Goal: Task Accomplishment & Management: Use online tool/utility

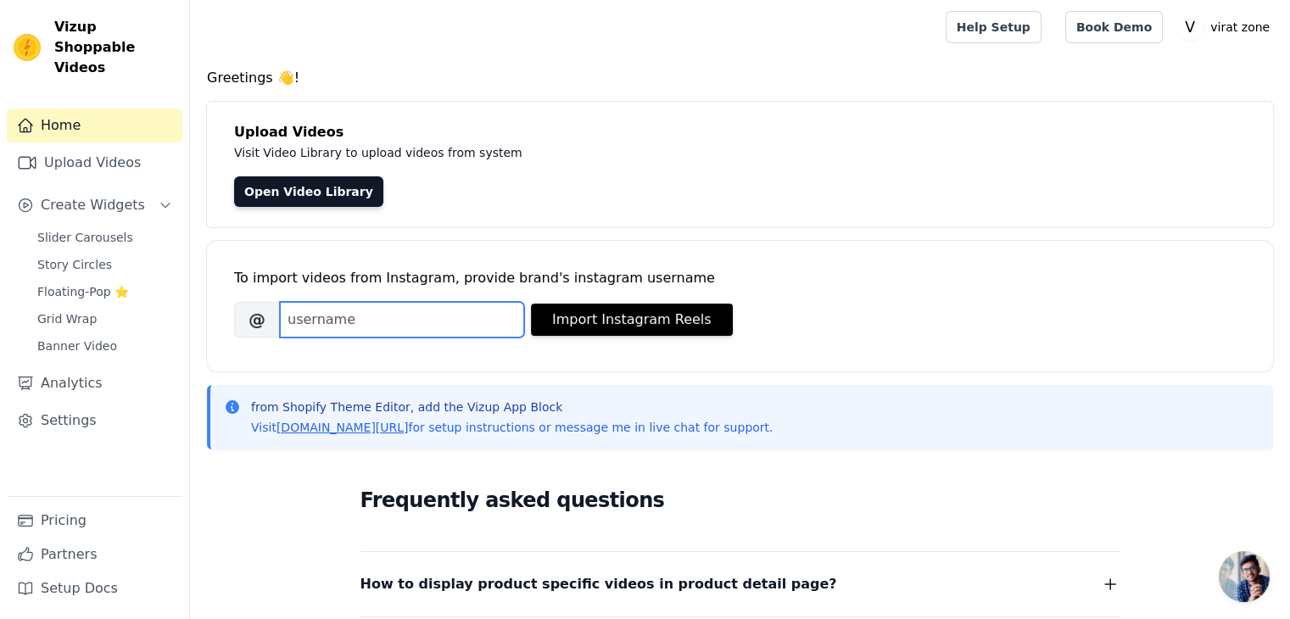
click at [315, 310] on input "Brand's Instagram Username" at bounding box center [402, 320] width 244 height 36
click at [320, 312] on input "Brand's Instagram Username" at bounding box center [402, 320] width 244 height 36
type input "virat____zone"
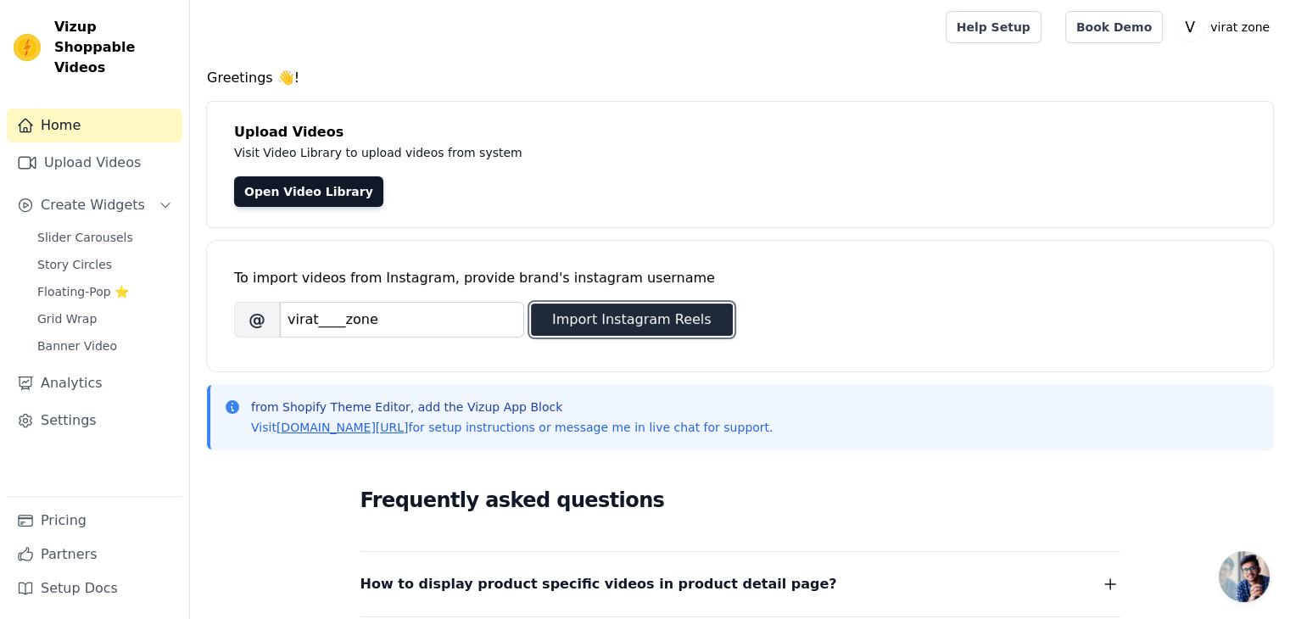
click at [593, 310] on button "Import Instagram Reels" at bounding box center [632, 320] width 202 height 32
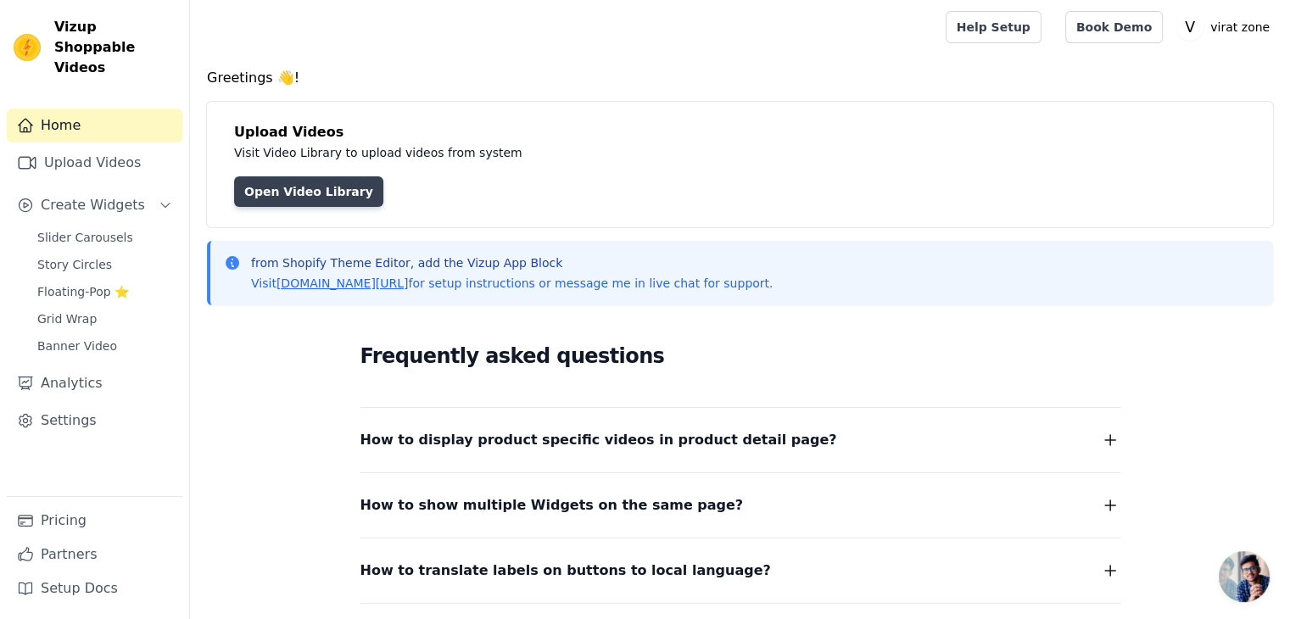
click at [285, 187] on link "Open Video Library" at bounding box center [308, 191] width 149 height 31
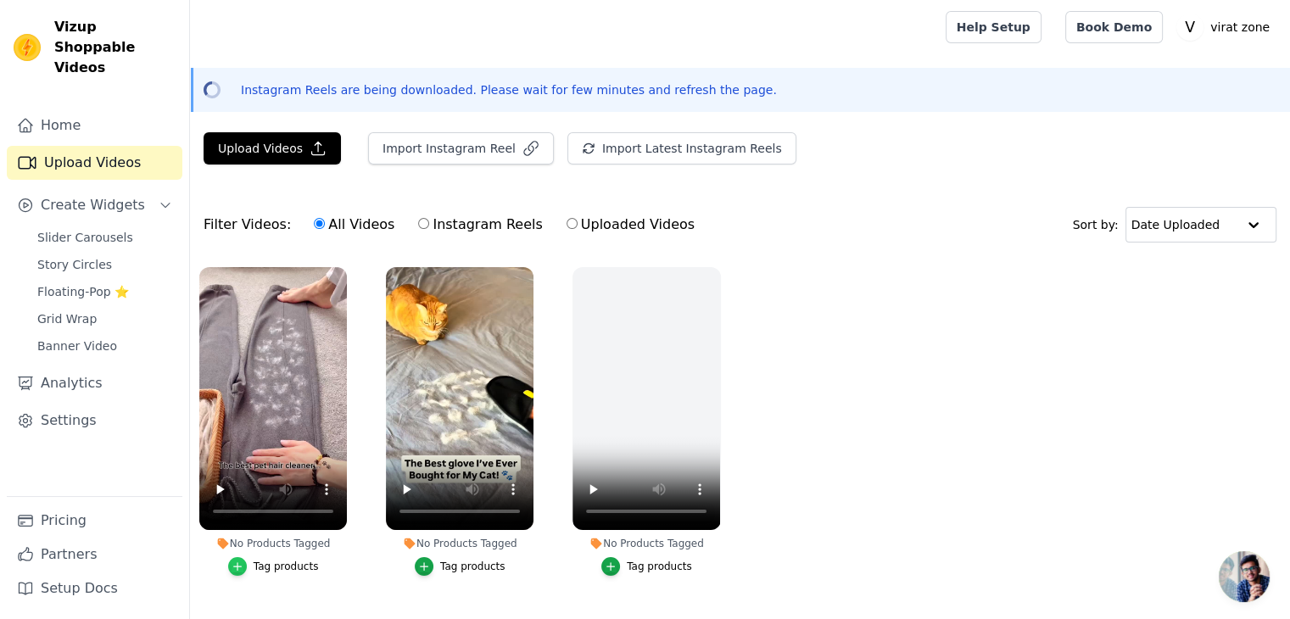
click at [243, 567] on icon "button" at bounding box center [238, 567] width 12 height 12
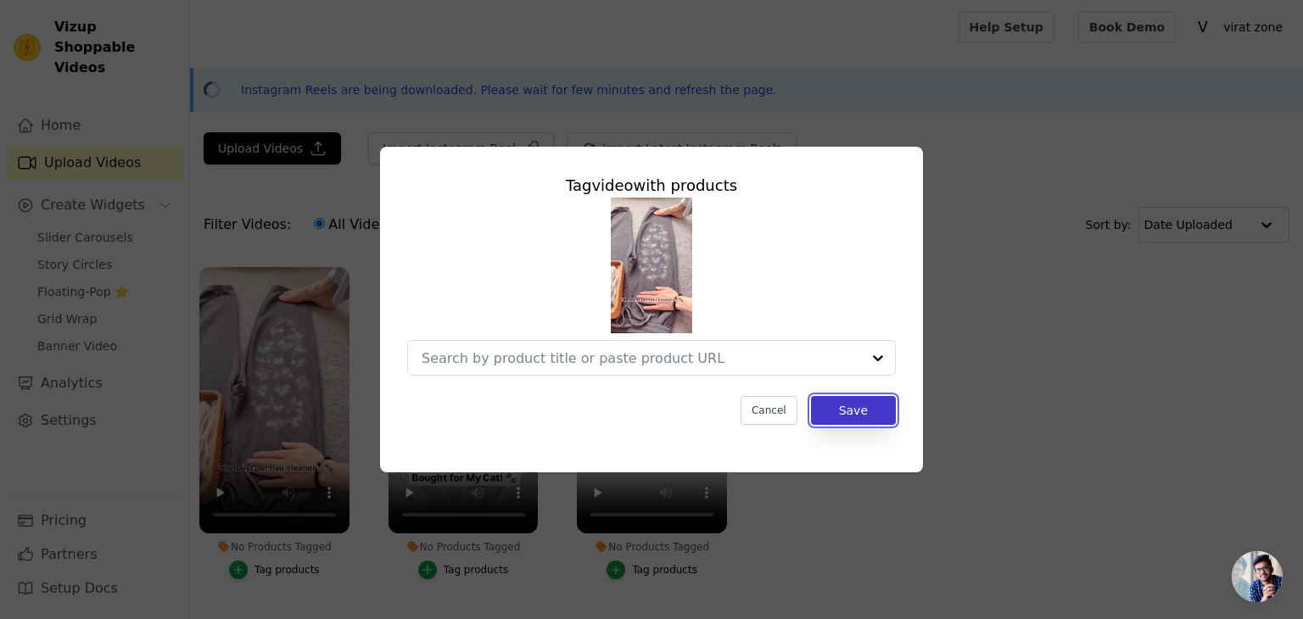
click at [849, 413] on button "Save" at bounding box center [853, 410] width 85 height 29
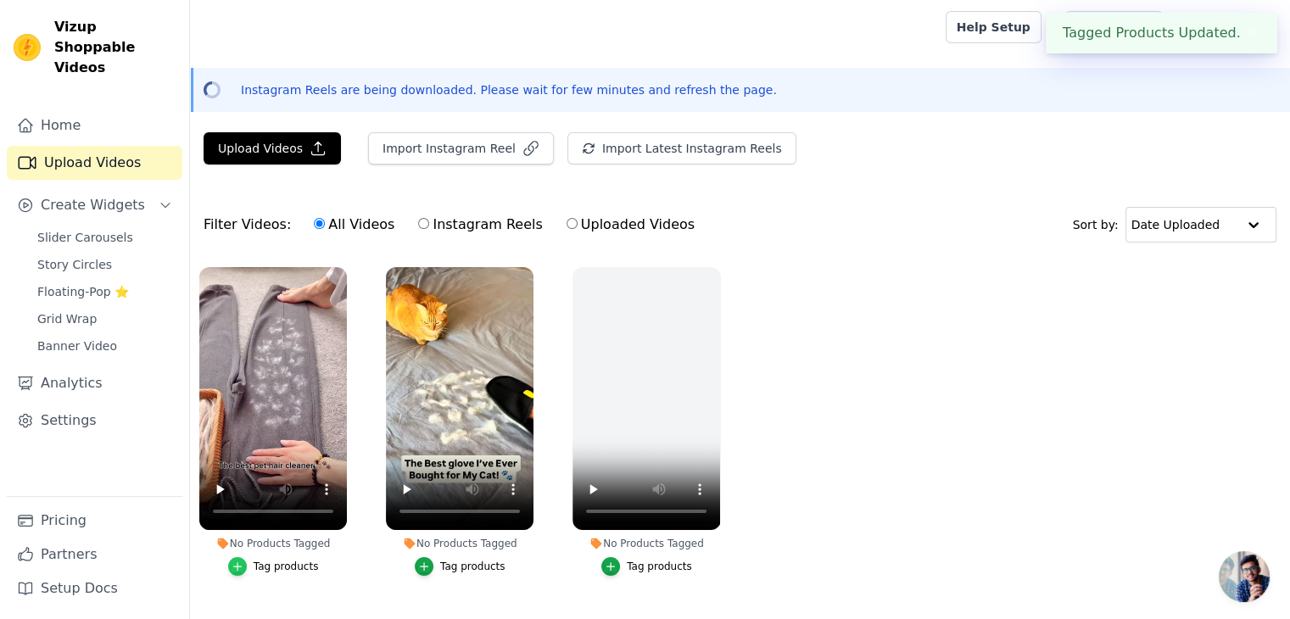
click at [243, 567] on icon "button" at bounding box center [238, 567] width 12 height 12
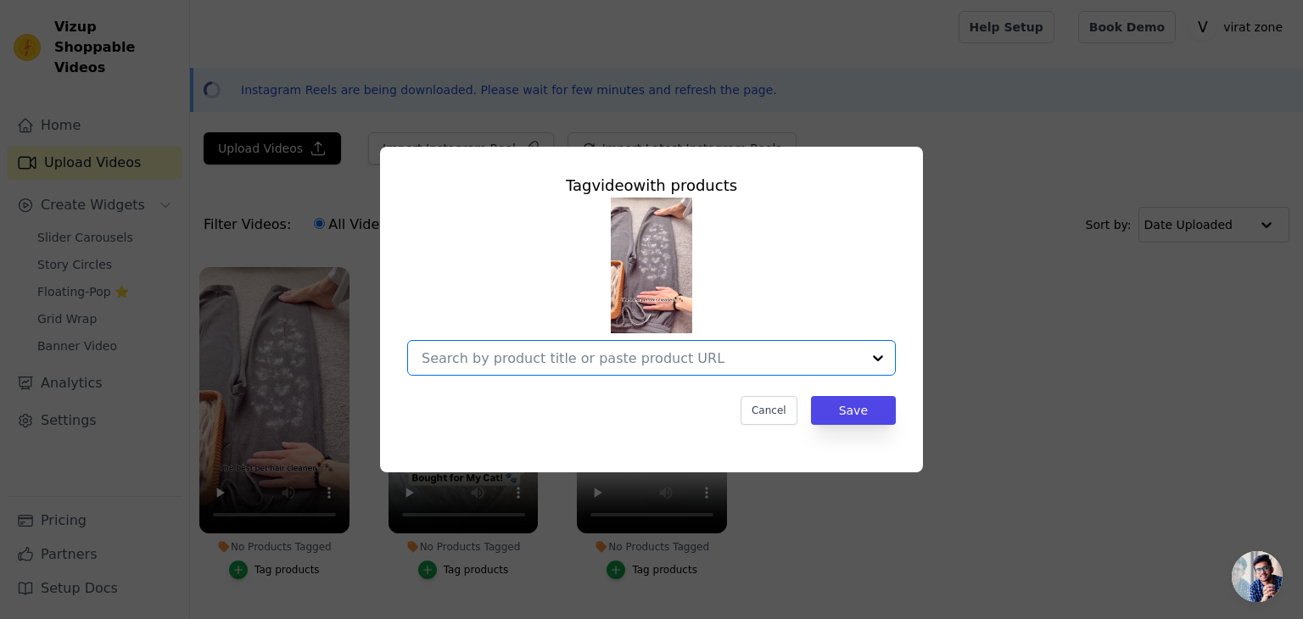
click at [753, 365] on input "No Products Tagged Tag video with products Option undefined, selected. Select i…" at bounding box center [641, 358] width 439 height 16
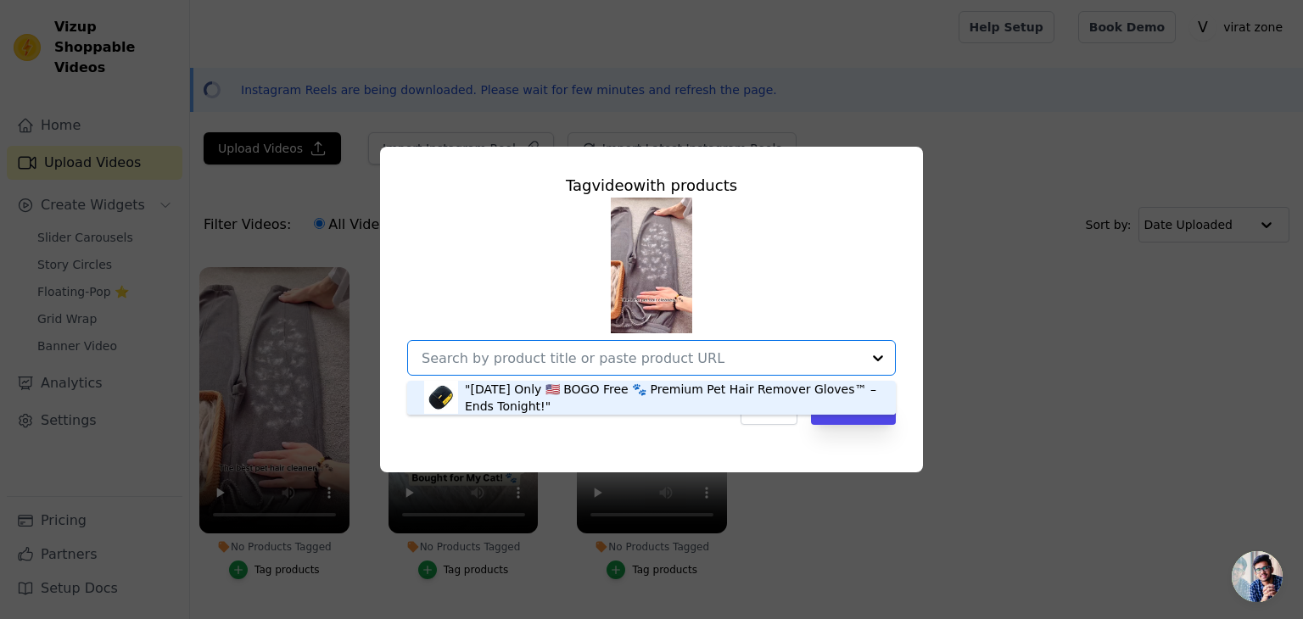
click at [696, 398] on div ""[DATE] Only 🇺🇸 BOGO Free 🐾 Premium Pet Hair Remover Gloves™ – Ends Tonight!"" at bounding box center [672, 398] width 414 height 34
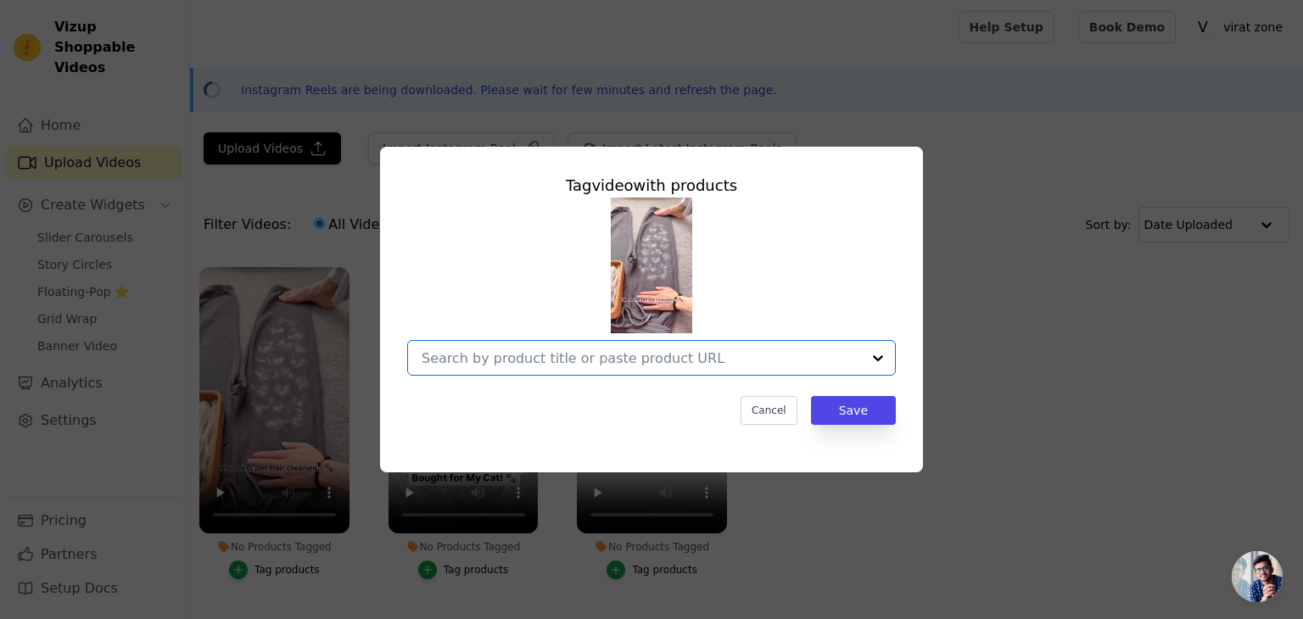
click at [763, 354] on input "No Products Tagged Tag video with products Option undefined, selected. Select i…" at bounding box center [641, 358] width 439 height 16
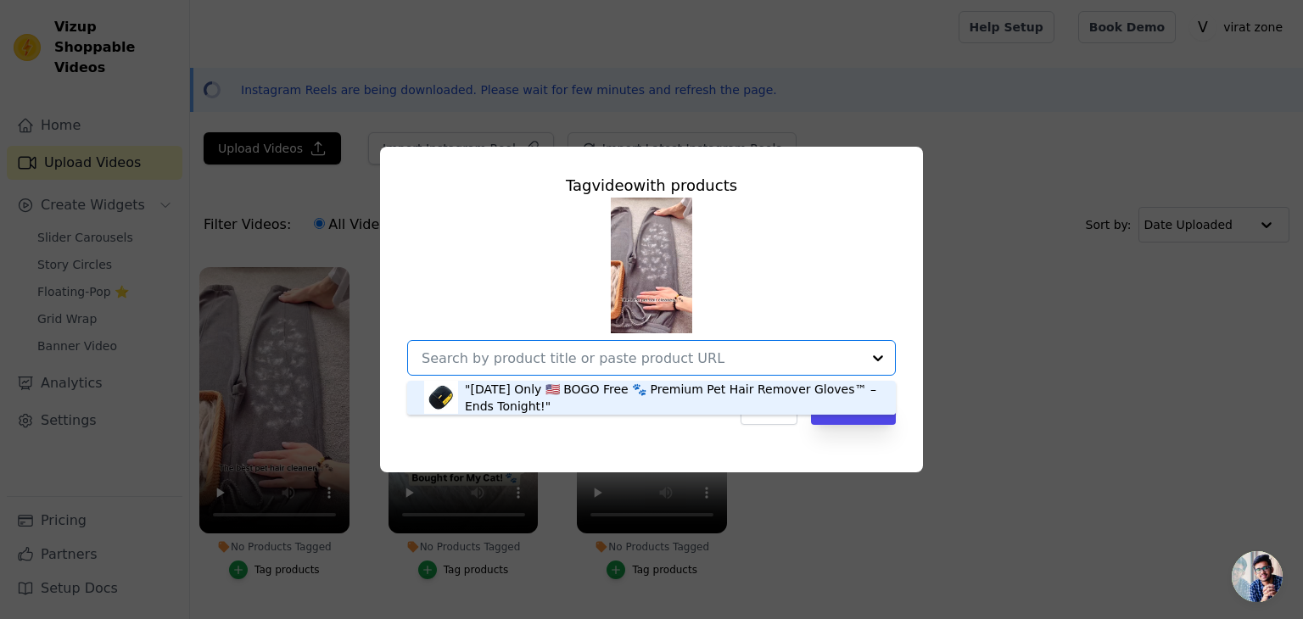
click at [736, 388] on div ""[DATE] Only 🇺🇸 BOGO Free 🐾 Premium Pet Hair Remover Gloves™ – Ends Tonight!"" at bounding box center [672, 398] width 414 height 34
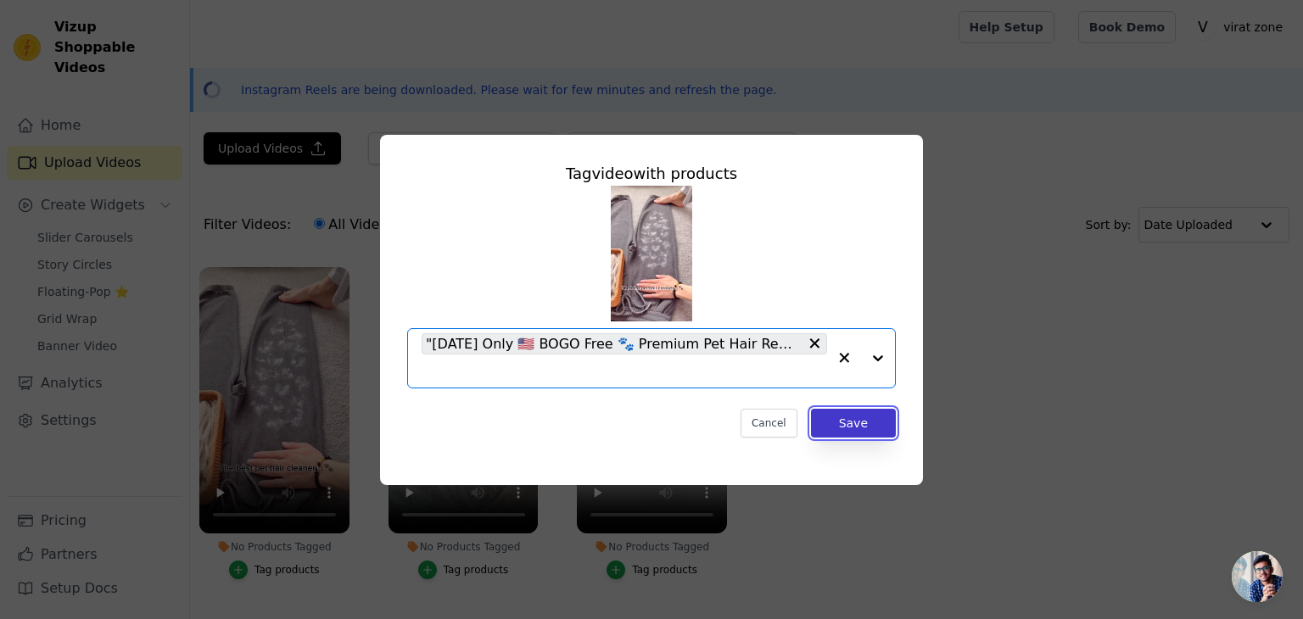
click at [871, 422] on button "Save" at bounding box center [853, 423] width 85 height 29
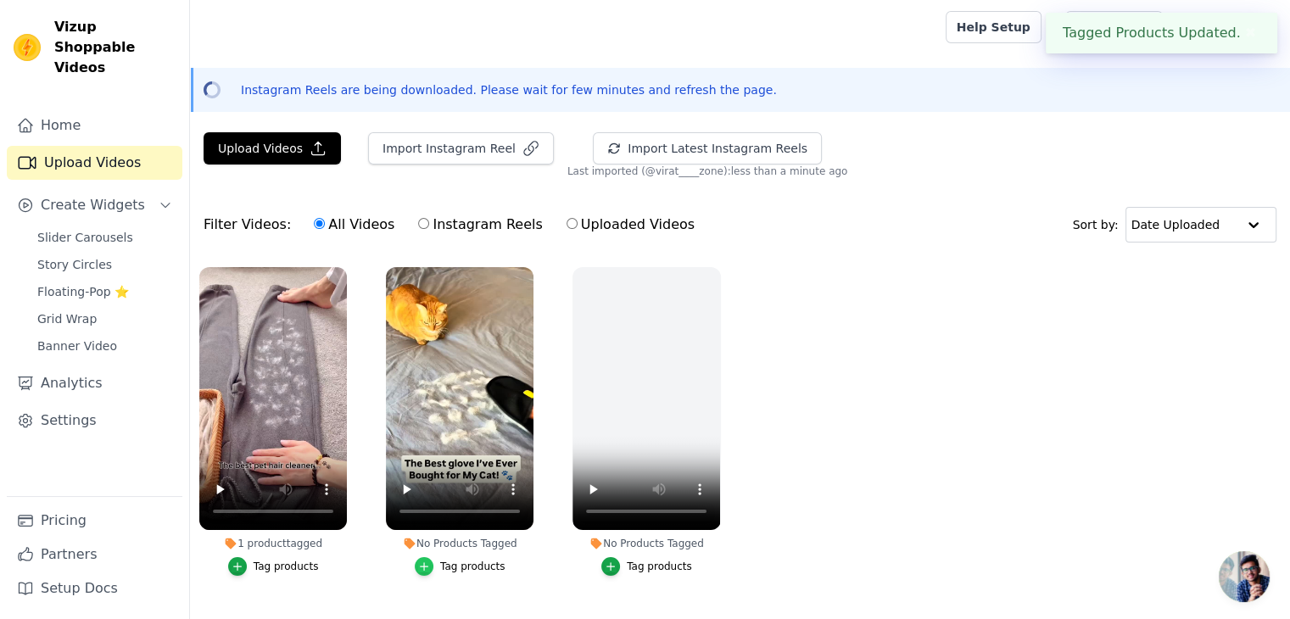
click at [427, 561] on icon "button" at bounding box center [424, 567] width 12 height 12
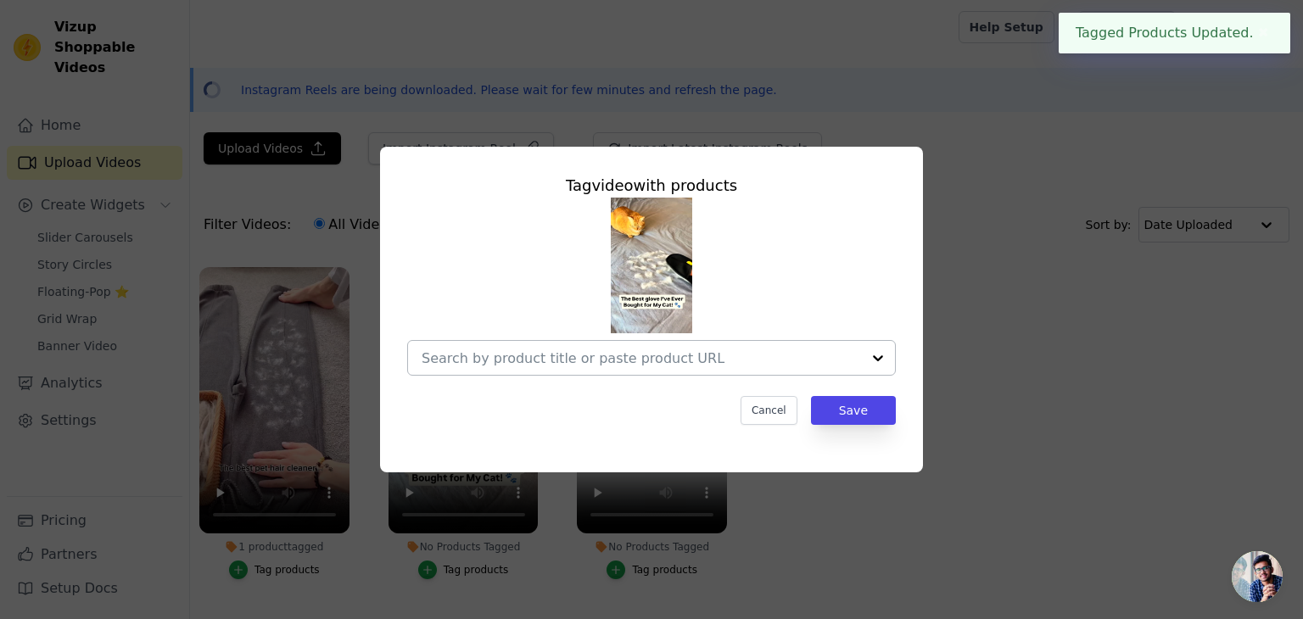
click at [714, 357] on input "No Products Tagged Tag video with products Cancel Save Tag products" at bounding box center [641, 358] width 439 height 16
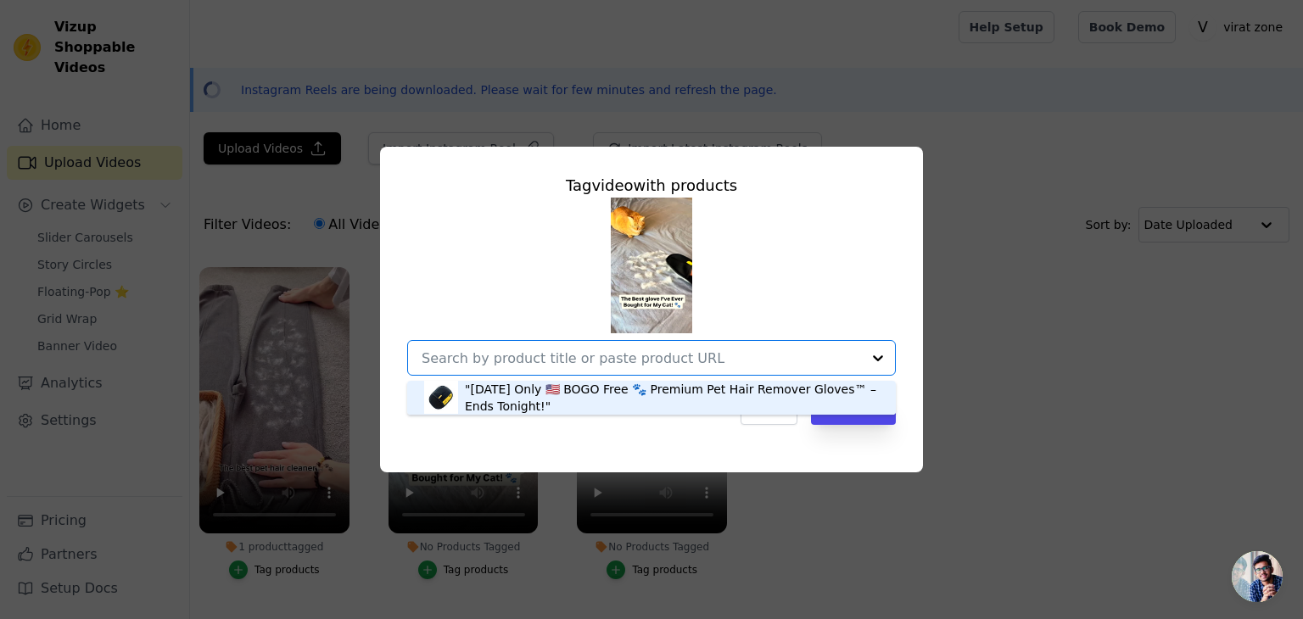
click at [680, 392] on div ""[DATE] Only 🇺🇸 BOGO Free 🐾 Premium Pet Hair Remover Gloves™ – Ends Tonight!"" at bounding box center [672, 398] width 414 height 34
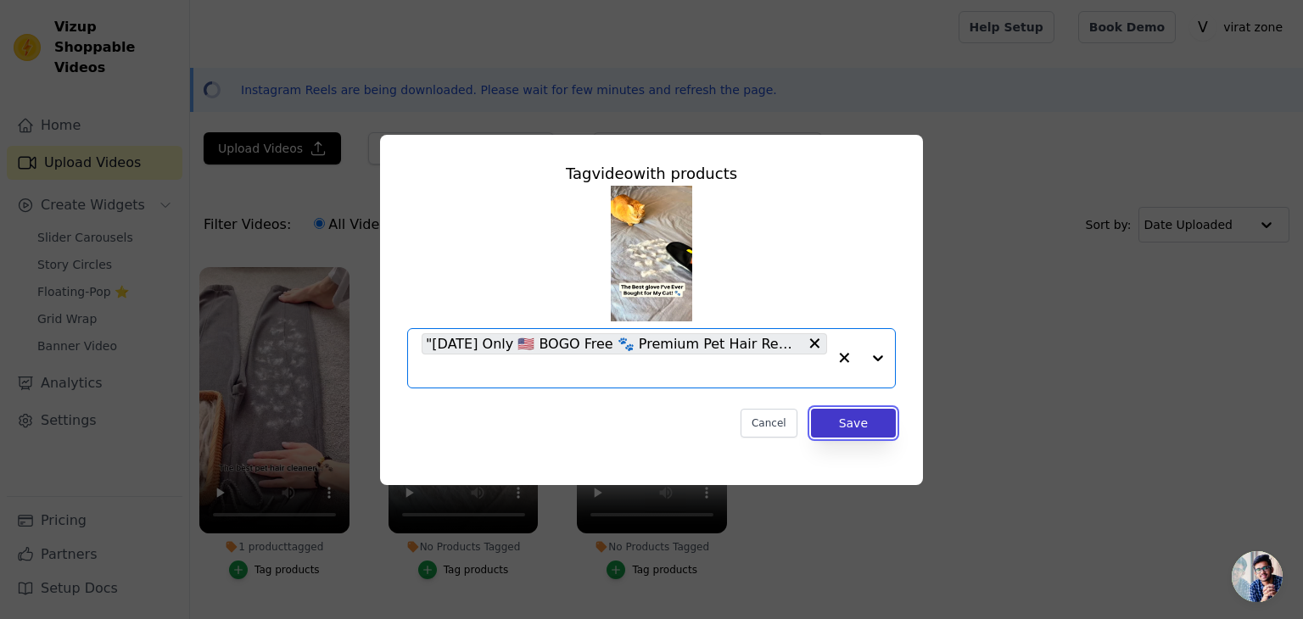
click at [841, 422] on button "Save" at bounding box center [853, 423] width 85 height 29
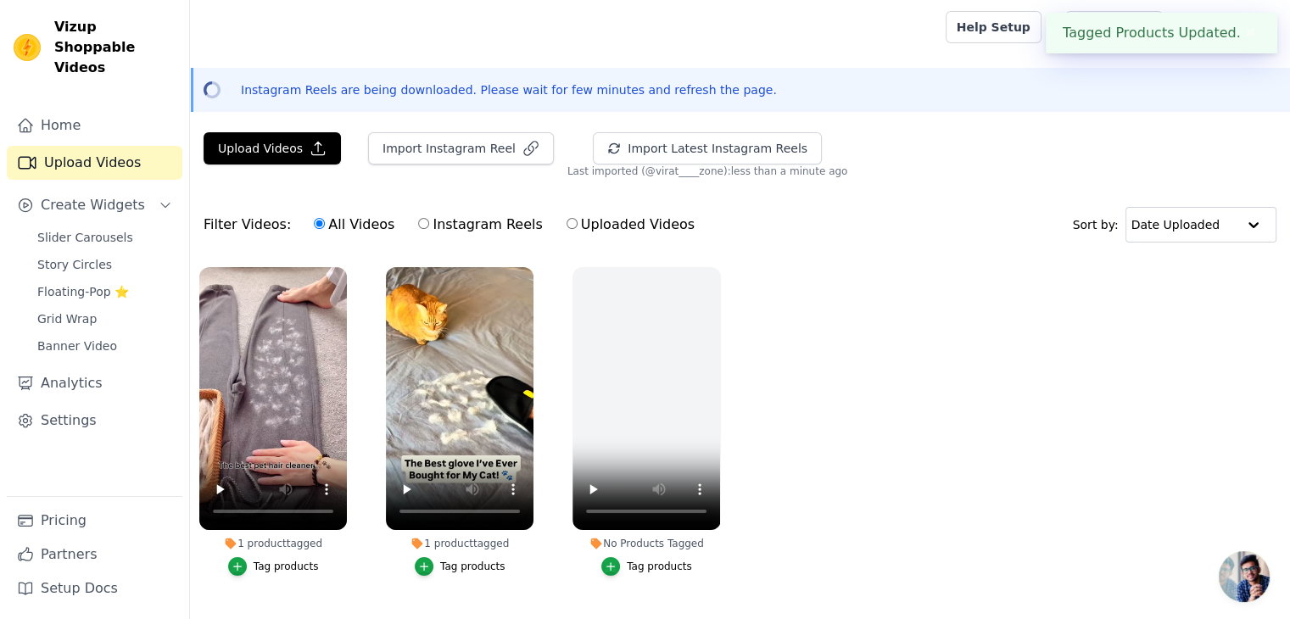
click at [841, 424] on ul "1 product tagged Tag products 1 product tagged Tag video with products "[DATE] …" at bounding box center [740, 438] width 1100 height 361
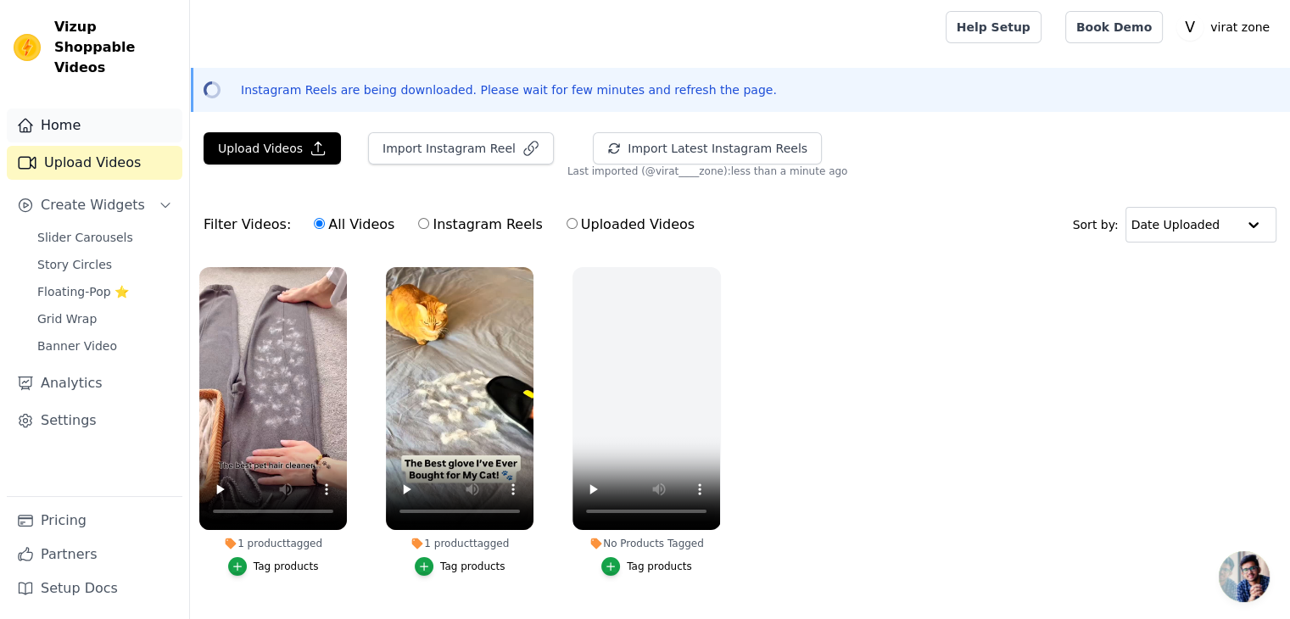
click at [70, 109] on link "Home" at bounding box center [95, 126] width 176 height 34
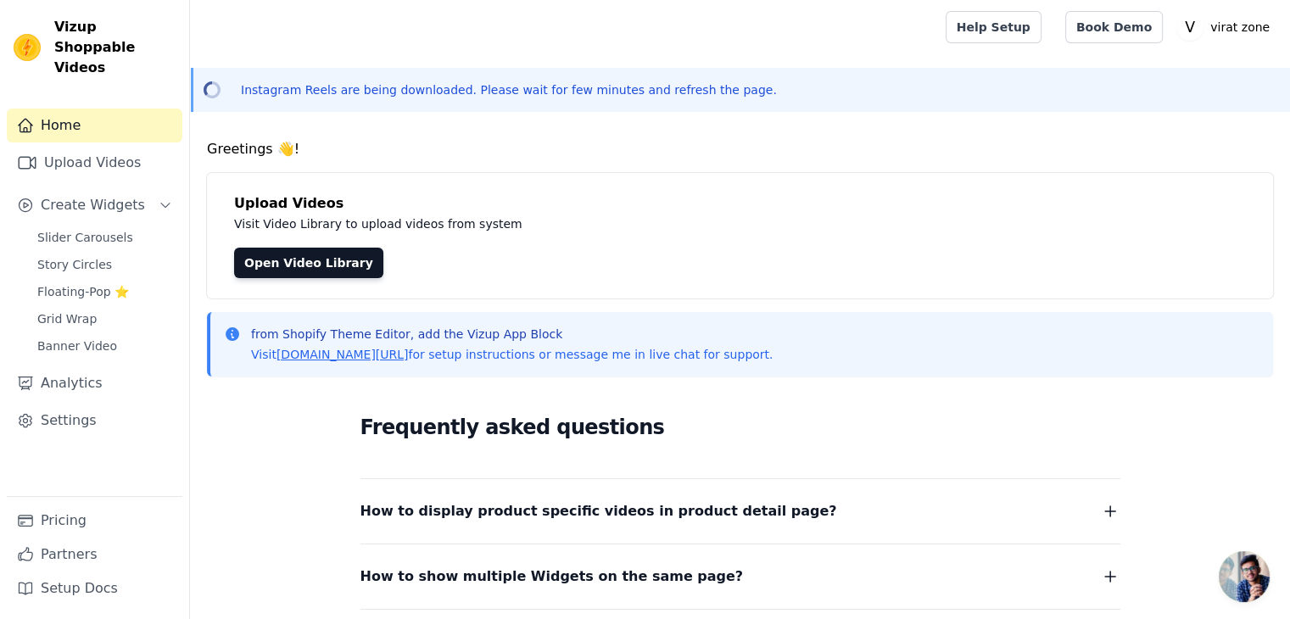
click at [70, 109] on link "Home" at bounding box center [95, 126] width 176 height 34
click at [91, 229] on span "Slider Carousels" at bounding box center [85, 237] width 96 height 17
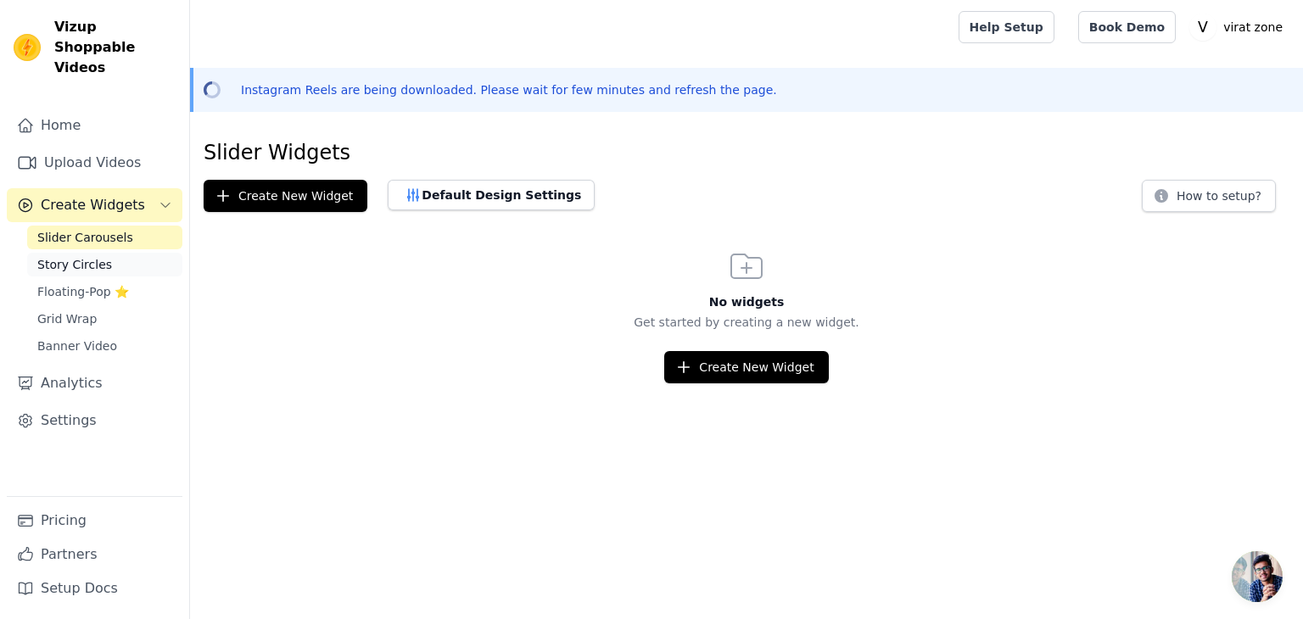
click at [74, 256] on span "Story Circles" at bounding box center [74, 264] width 75 height 17
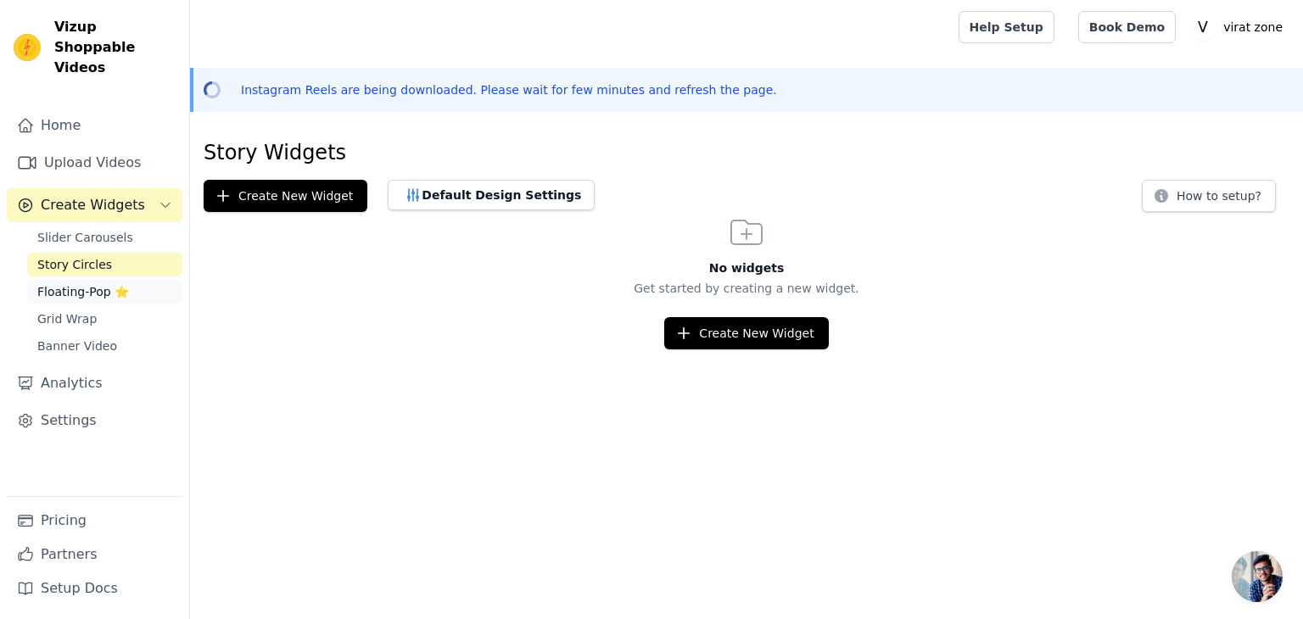
click at [104, 283] on span "Floating-Pop ⭐" at bounding box center [83, 291] width 92 height 17
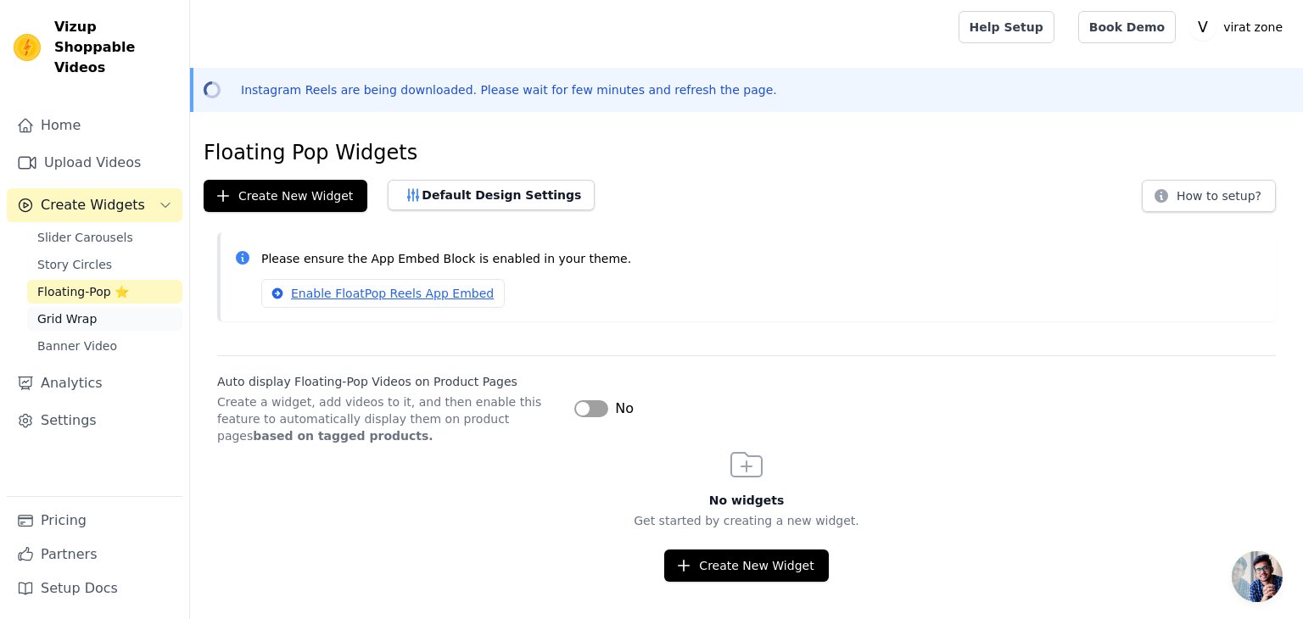
click at [99, 307] on link "Grid Wrap" at bounding box center [104, 319] width 155 height 24
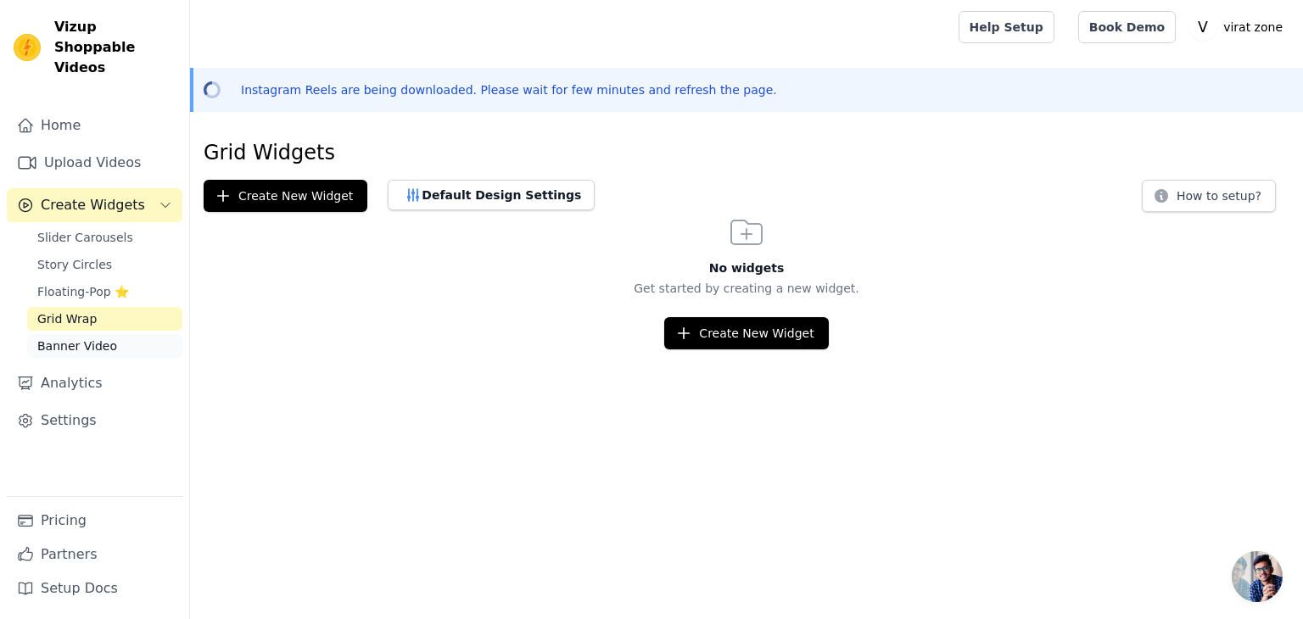
click at [115, 334] on link "Banner Video" at bounding box center [104, 346] width 155 height 24
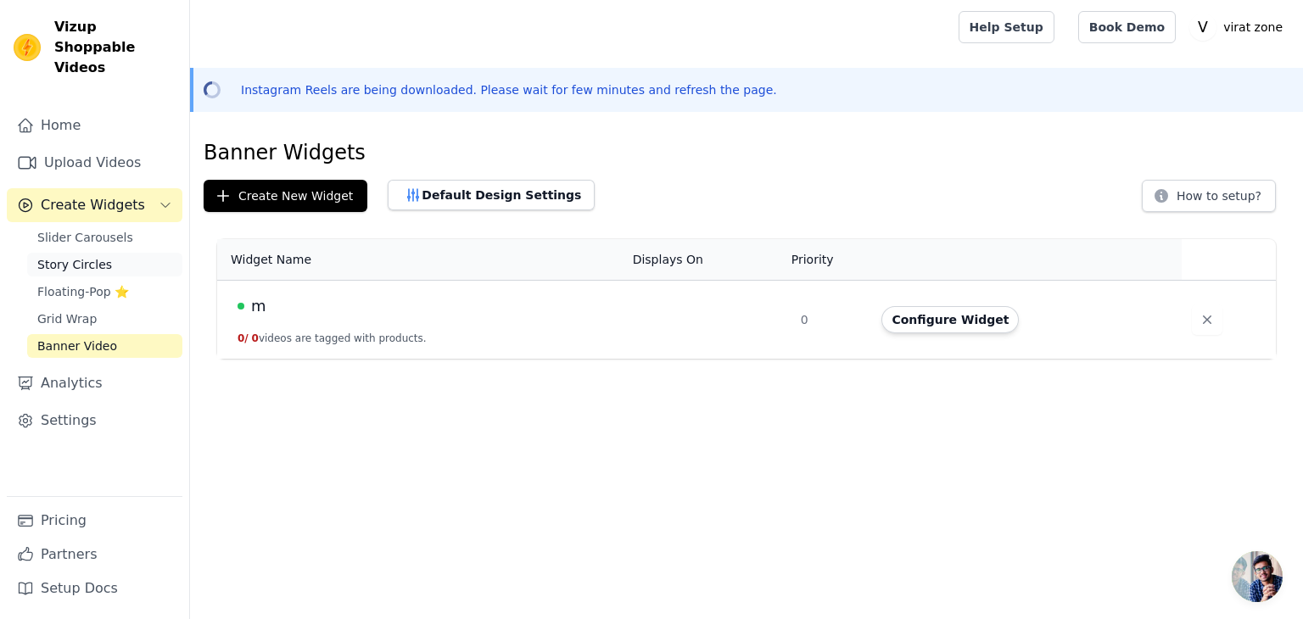
click at [86, 256] on span "Story Circles" at bounding box center [74, 264] width 75 height 17
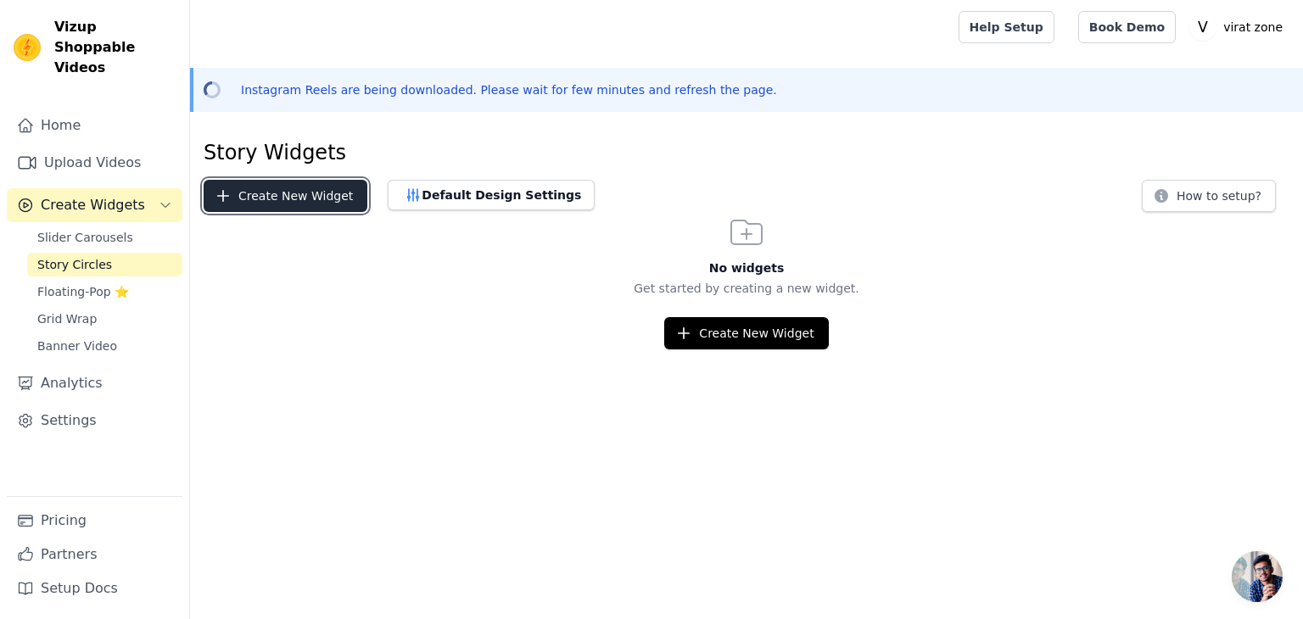
click at [282, 193] on button "Create New Widget" at bounding box center [286, 196] width 164 height 32
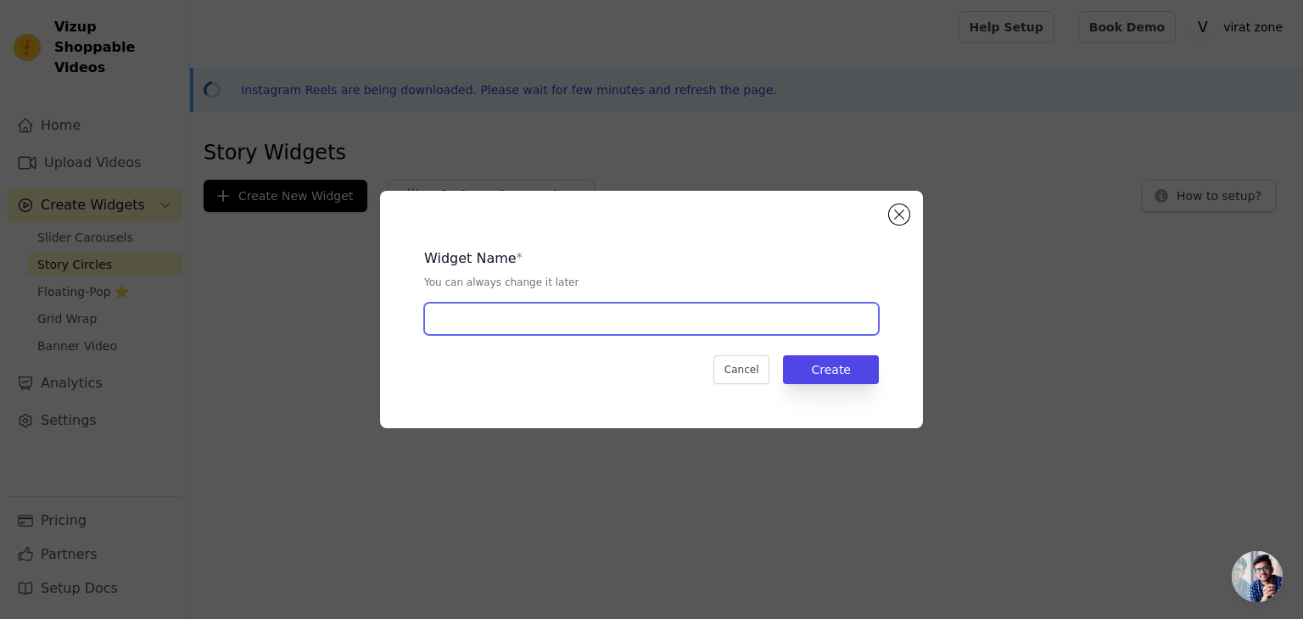
click at [582, 330] on input "text" at bounding box center [651, 319] width 455 height 32
click at [445, 320] on input "prt hair remover" at bounding box center [651, 319] width 455 height 32
type input "pet hair remover"
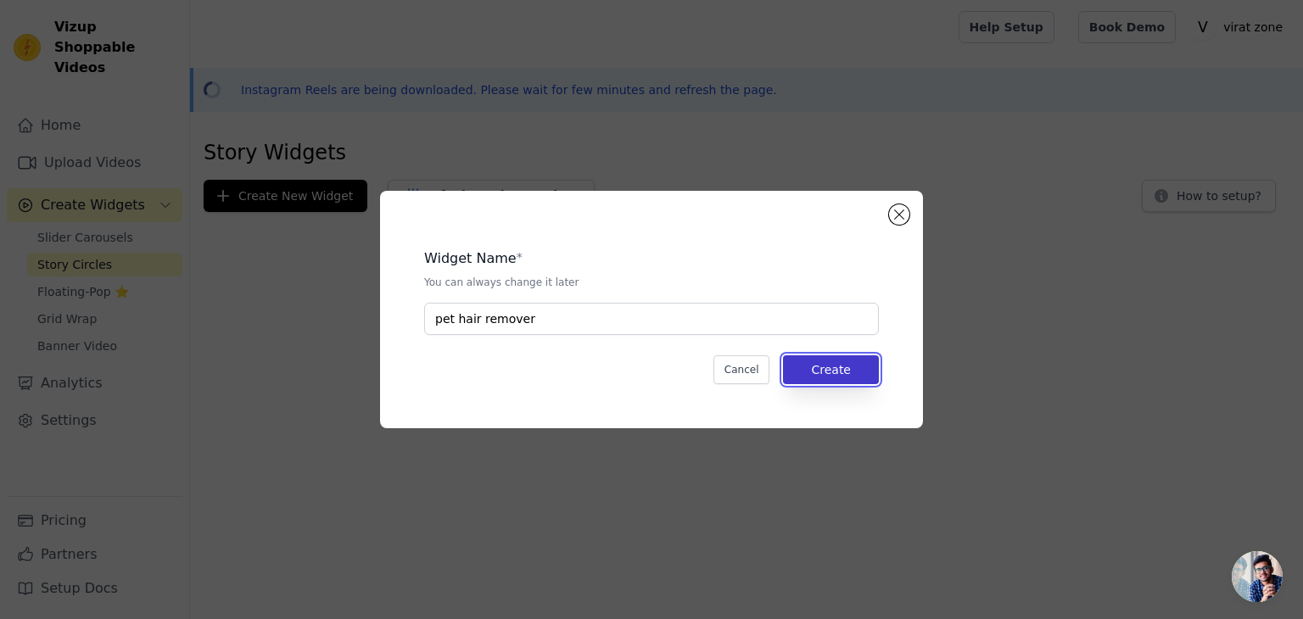
click at [796, 368] on button "Create" at bounding box center [831, 369] width 96 height 29
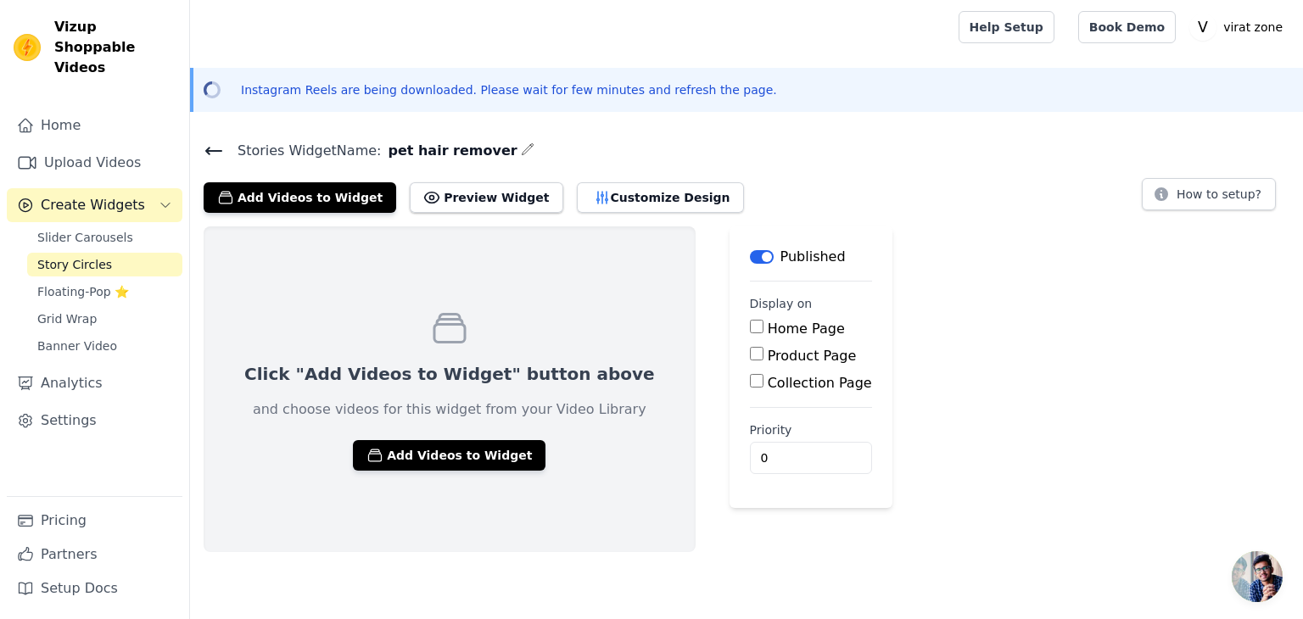
click at [750, 357] on input "Product Page" at bounding box center [757, 354] width 14 height 14
checkbox input "true"
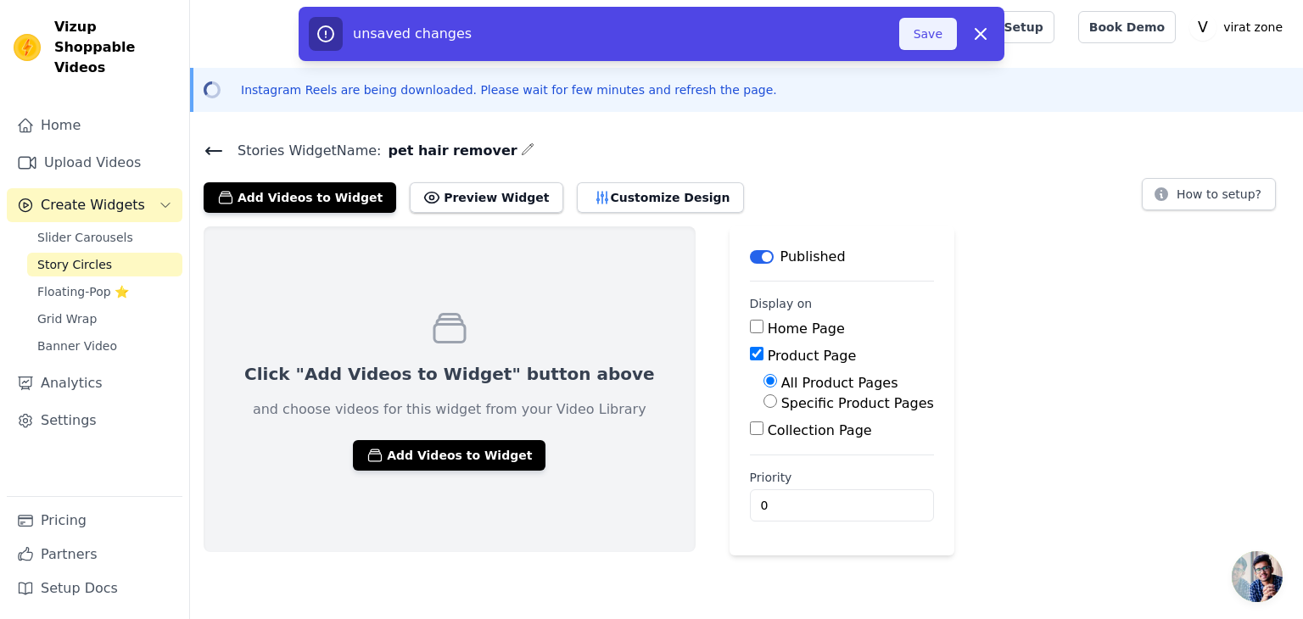
click at [926, 27] on button "Save" at bounding box center [928, 34] width 58 height 32
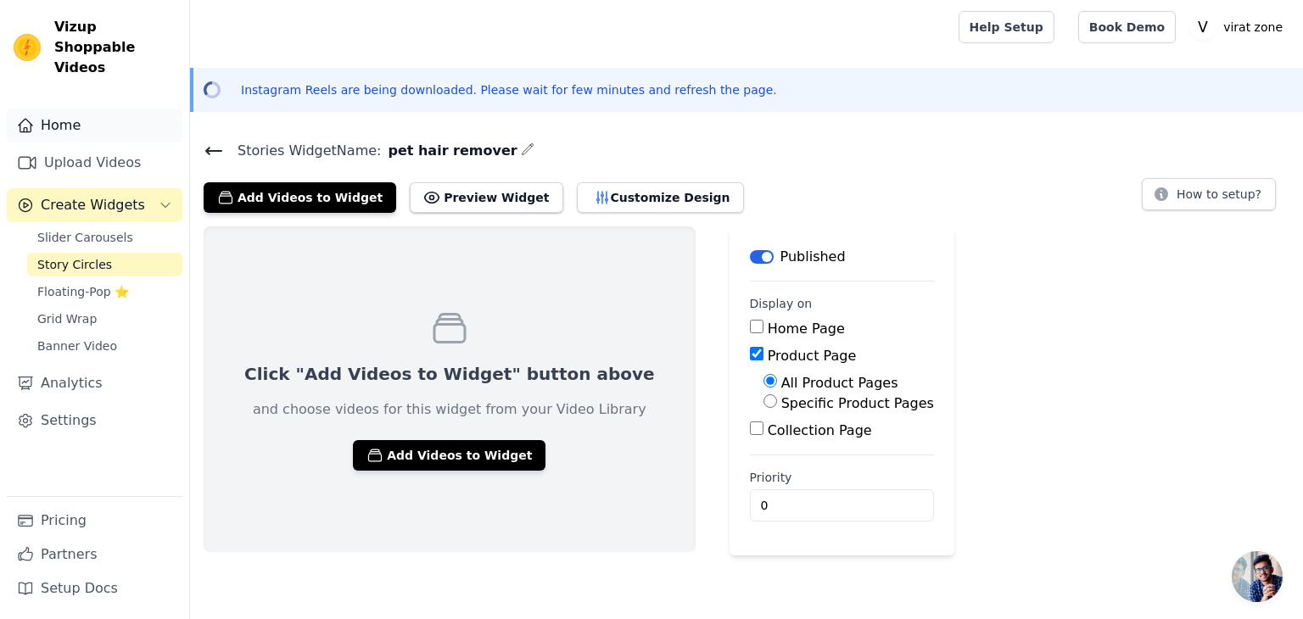
click at [106, 109] on link "Home" at bounding box center [95, 126] width 176 height 34
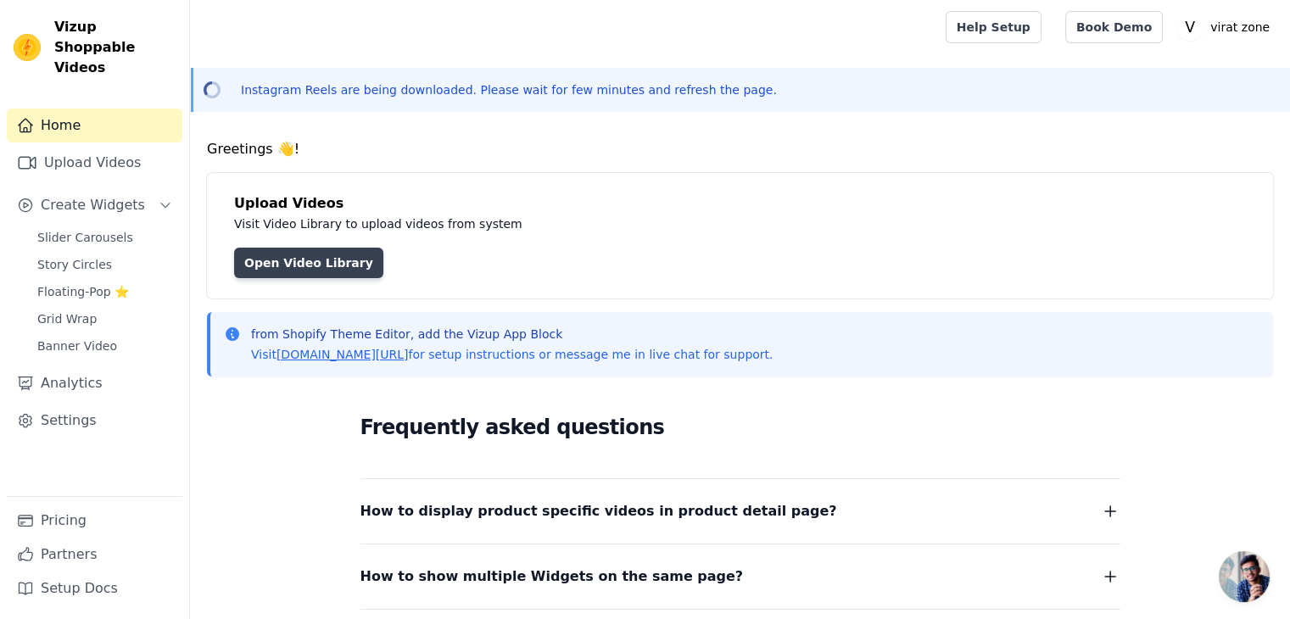
click at [327, 266] on link "Open Video Library" at bounding box center [308, 263] width 149 height 31
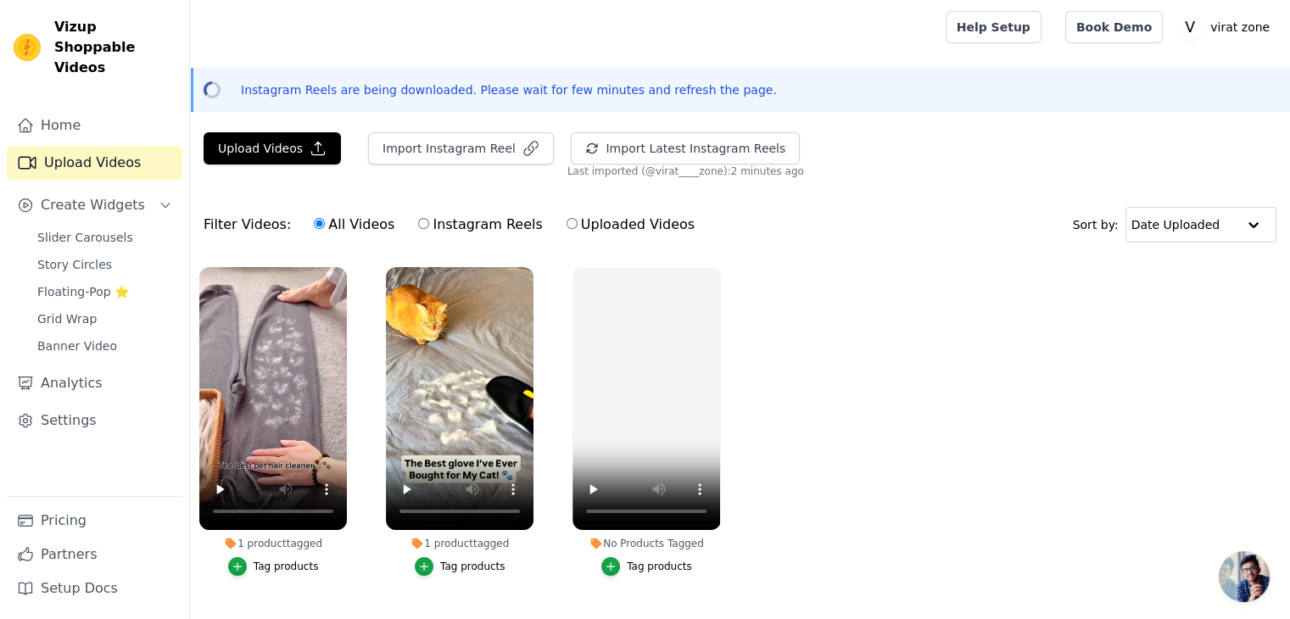
click at [556, 99] on div "Instagram Reels are being downloaded. Please wait for few minutes and refresh t…" at bounding box center [740, 90] width 1100 height 44
